Goal: Task Accomplishment & Management: Complete application form

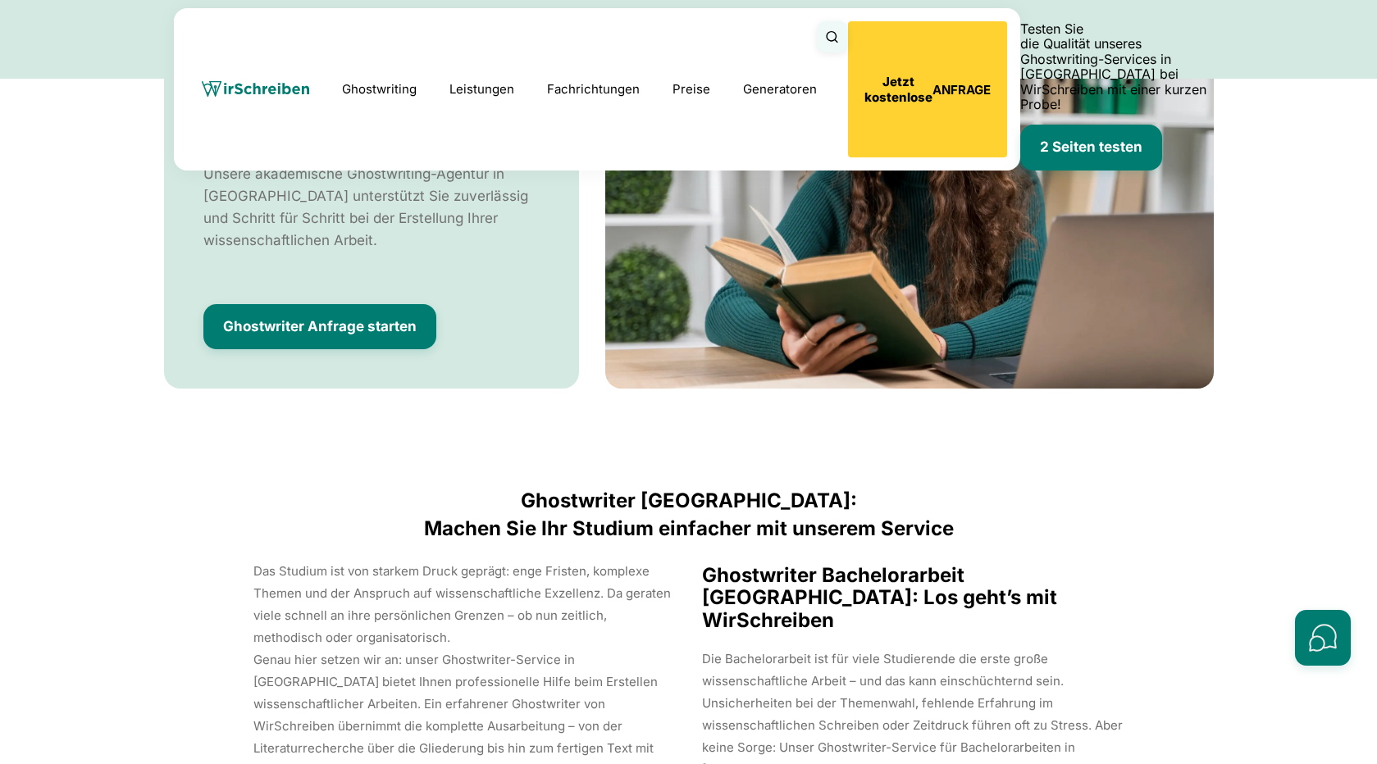
scroll to position [6960, 0]
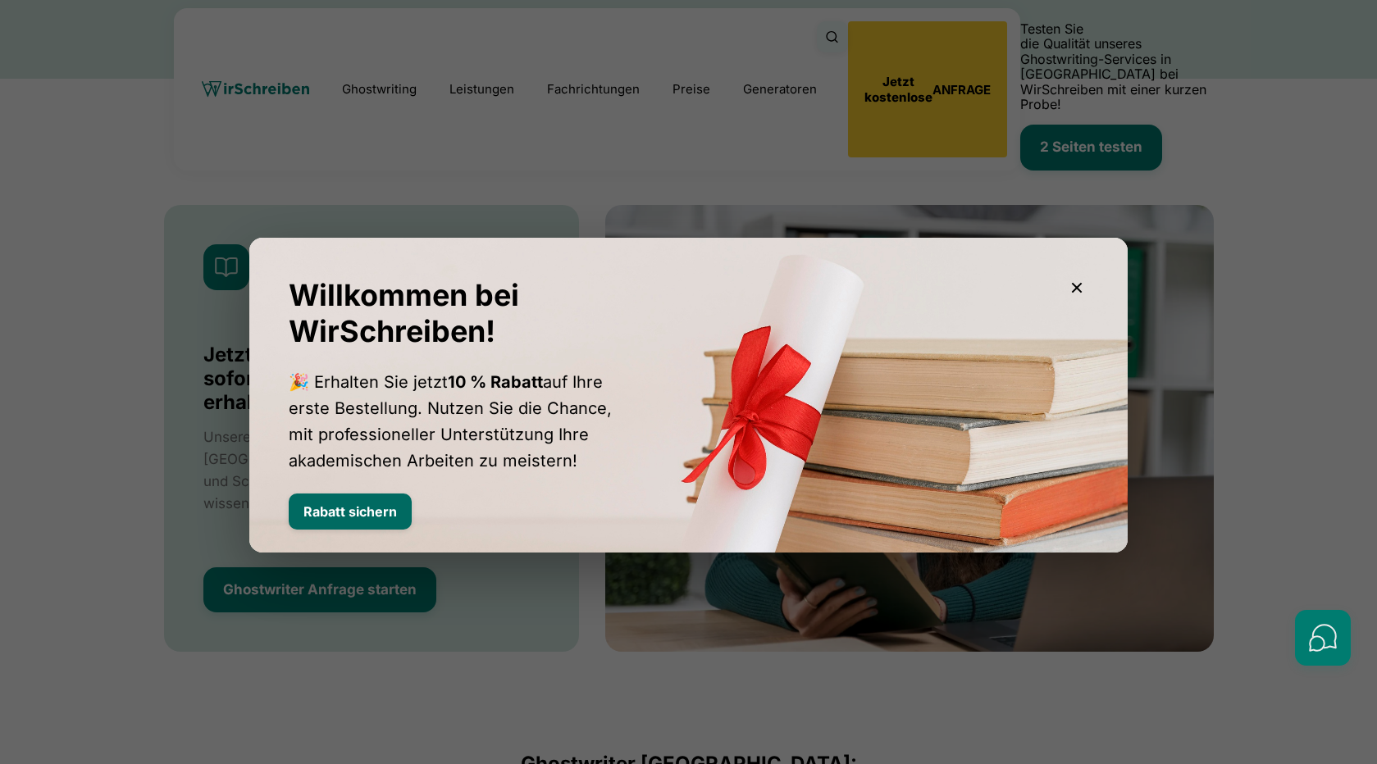
click at [357, 508] on button "Rabatt sichern" at bounding box center [350, 512] width 123 height 36
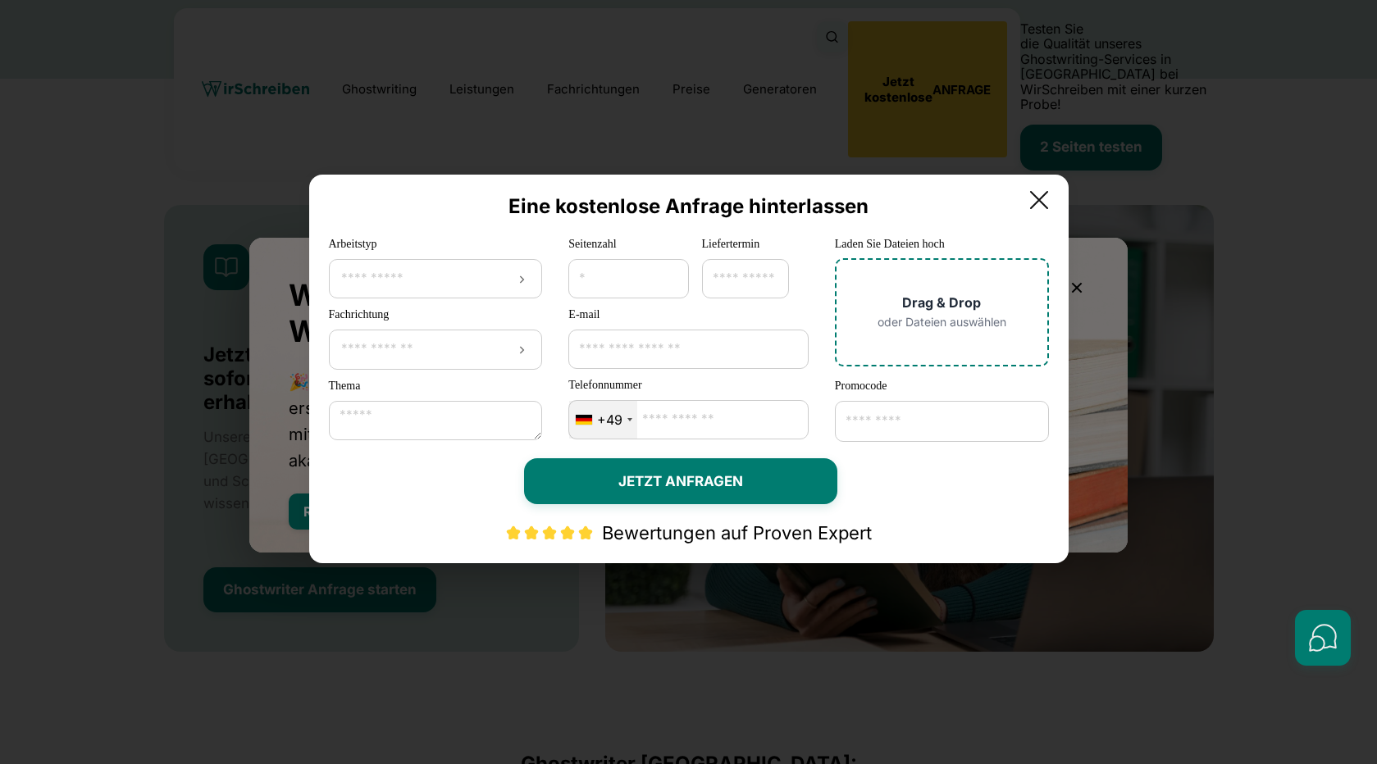
click at [906, 424] on input "Promocode" at bounding box center [942, 421] width 214 height 41
click at [1053, 194] on icon at bounding box center [1039, 200] width 33 height 33
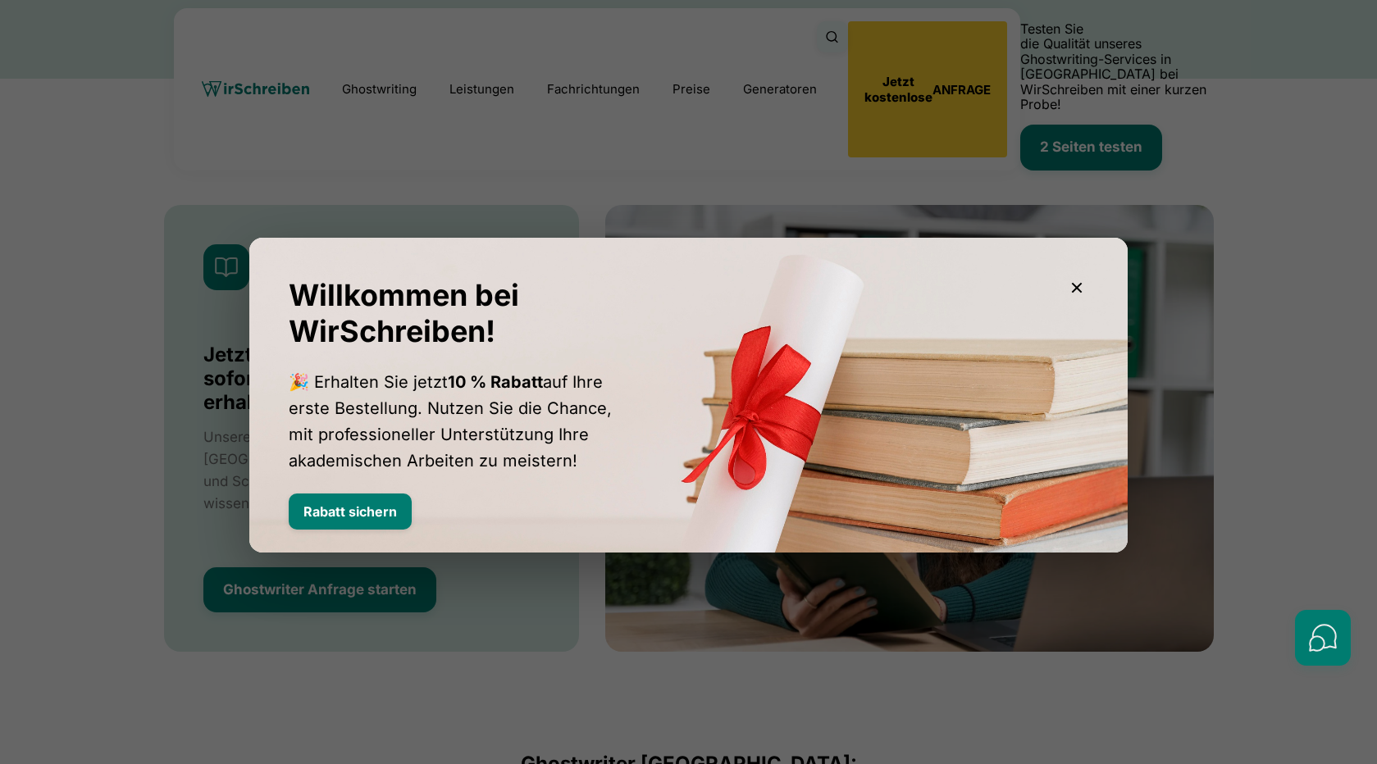
click at [454, 615] on div at bounding box center [688, 382] width 1377 height 764
